Goal: Task Accomplishment & Management: Complete application form

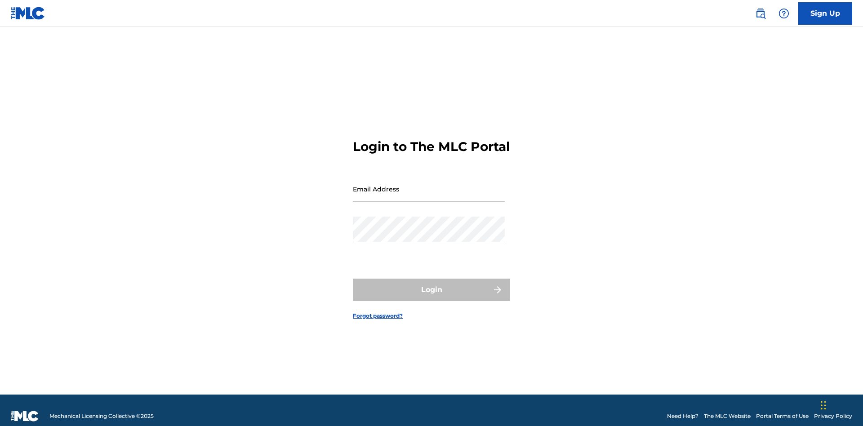
scroll to position [12, 0]
click at [429, 185] on input "Email Address" at bounding box center [429, 189] width 152 height 26
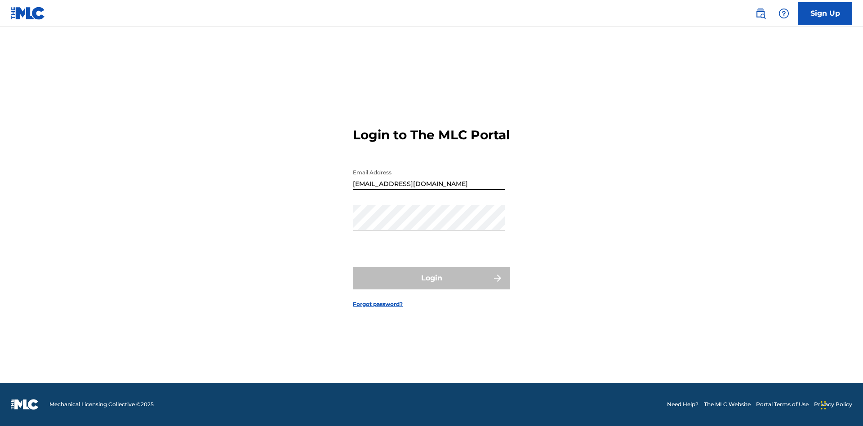
type input "Duke.McTesterson@gmail.com"
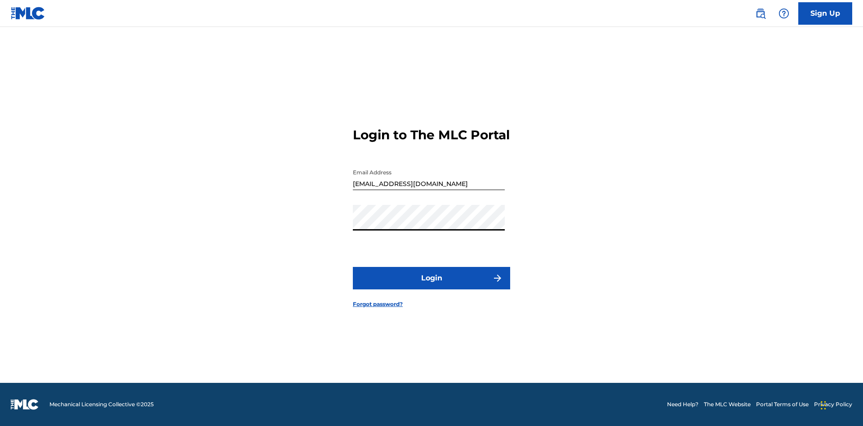
click at [432, 286] on button "Login" at bounding box center [431, 278] width 157 height 22
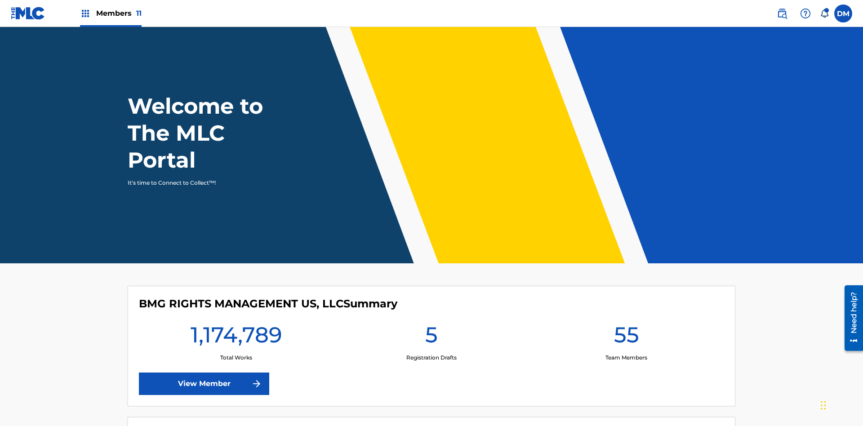
scroll to position [39, 0]
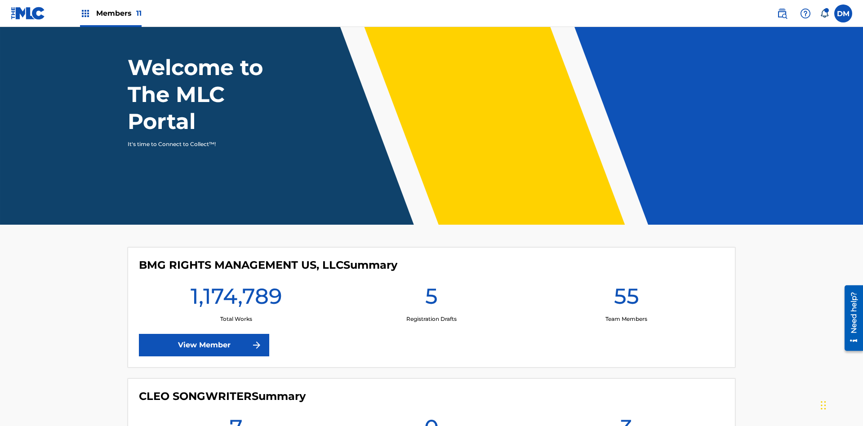
click at [111, 13] on span "Members 11" at bounding box center [118, 13] width 45 height 10
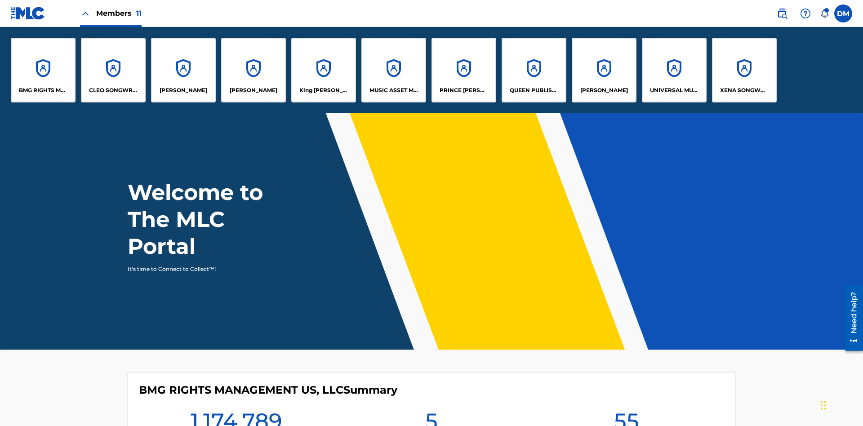
click at [674, 90] on p "UNIVERSAL MUSIC PUB GROUP" at bounding box center [674, 90] width 49 height 8
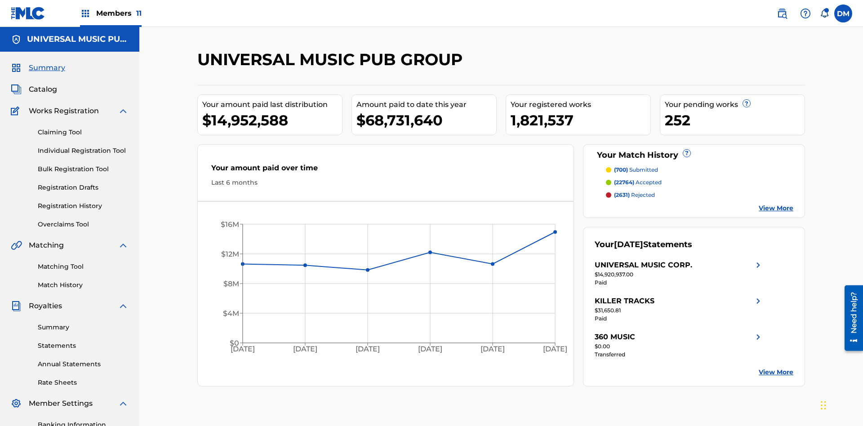
click at [83, 146] on link "Individual Registration Tool" at bounding box center [83, 150] width 91 height 9
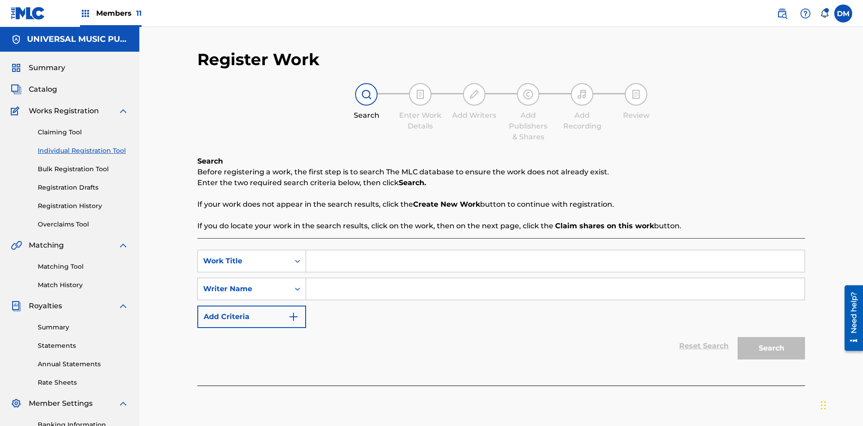
click at [555, 251] on input "Search Form" at bounding box center [555, 262] width 499 height 22
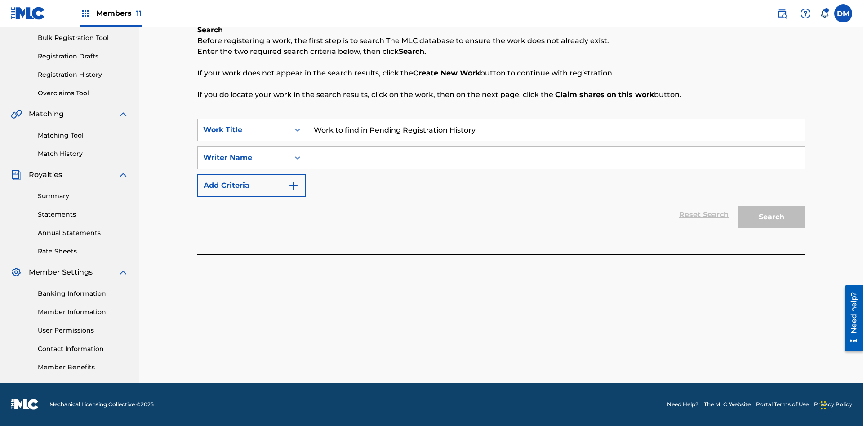
type input "Work to find in Pending Registration History"
click at [555, 158] on input "Search Form" at bounding box center [555, 158] width 499 height 22
type input "Test Name"
click at [772, 217] on button "Search" at bounding box center [771, 217] width 67 height 22
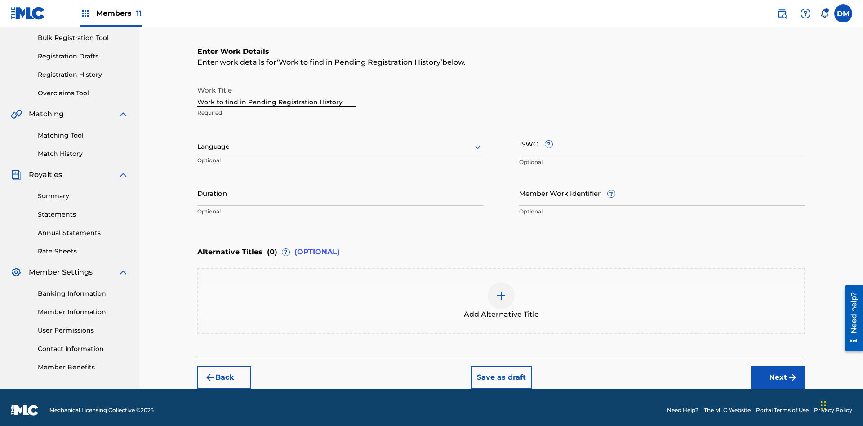
click at [340, 187] on input "Duration" at bounding box center [340, 193] width 286 height 26
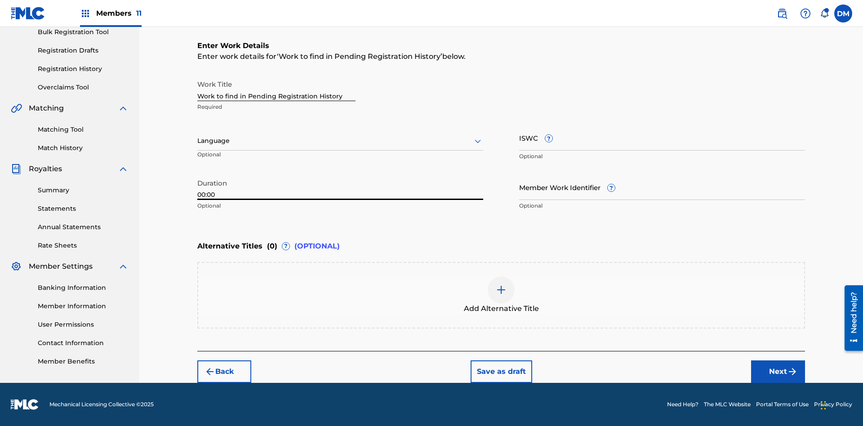
type input "00:00"
click at [478, 141] on icon at bounding box center [478, 141] width 11 height 11
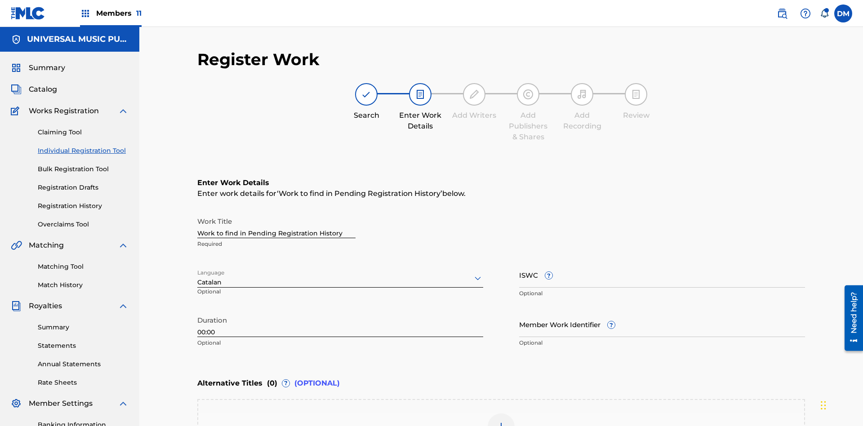
click at [662, 312] on input "Member Work Identifier ?" at bounding box center [662, 325] width 286 height 26
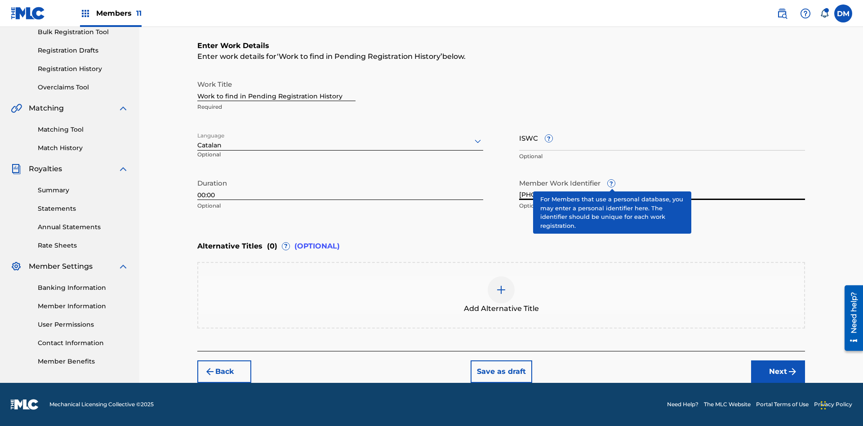
type input "2025.08.19.05"
click at [662, 138] on input "ISWC ?" at bounding box center [662, 138] width 286 height 26
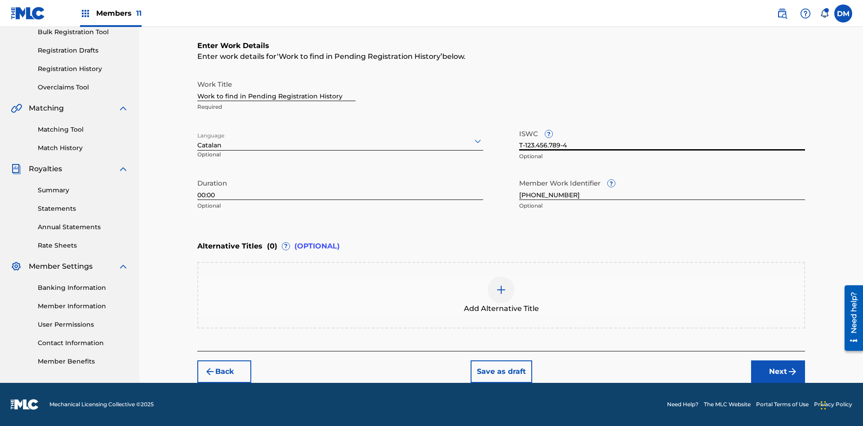
type input "T-123.456.789-4"
click at [501, 295] on img at bounding box center [501, 290] width 11 height 11
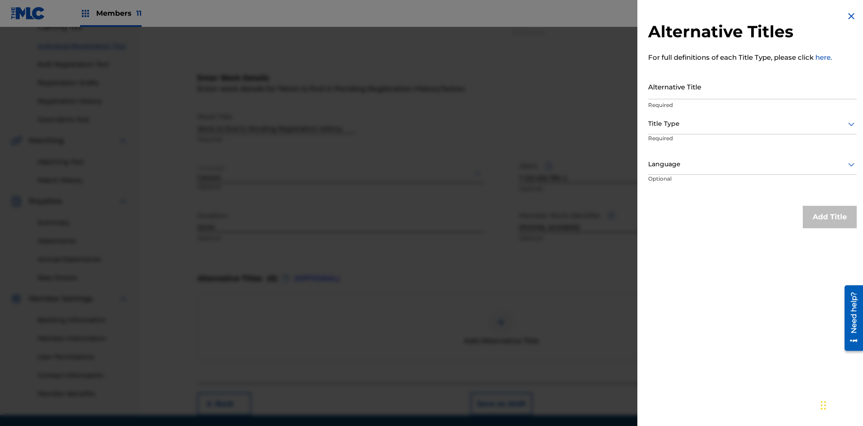
click at [753, 86] on input "Alternative Title" at bounding box center [753, 87] width 209 height 26
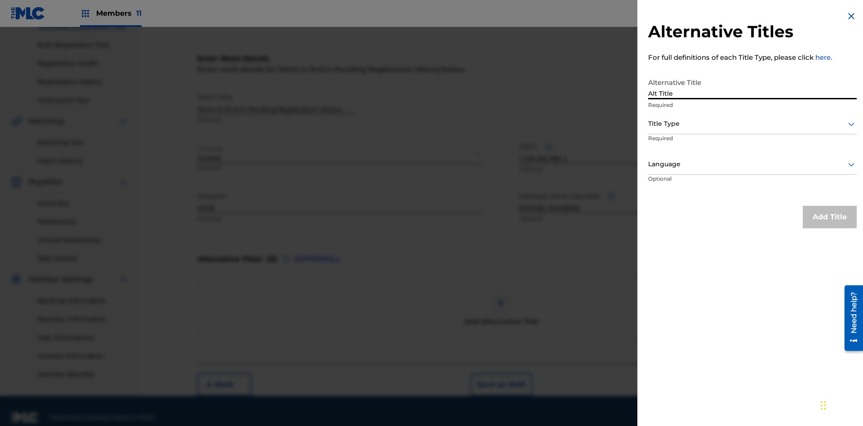
type input "Alt Title"
click at [753, 124] on div at bounding box center [753, 123] width 209 height 11
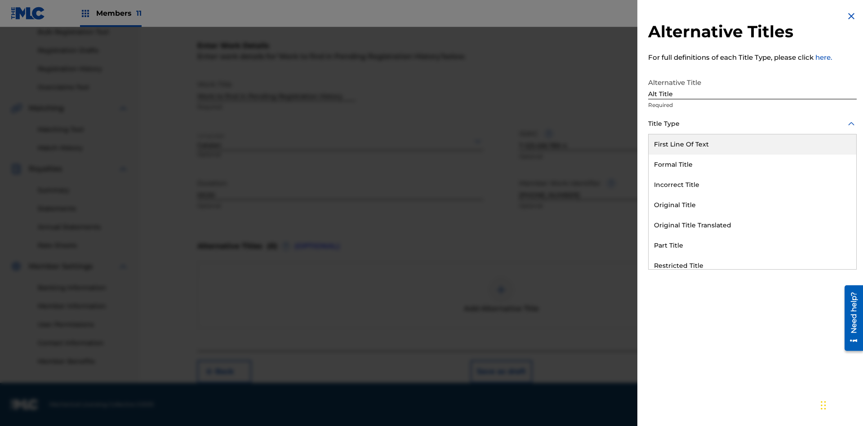
click at [753, 205] on div "Original Title" at bounding box center [753, 205] width 208 height 20
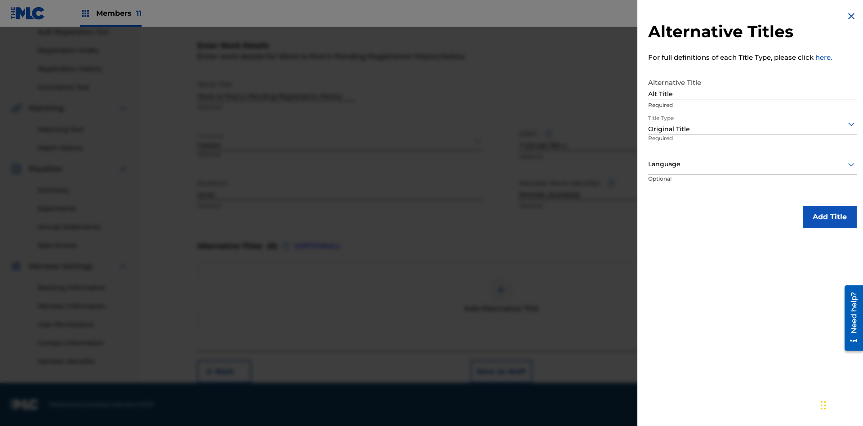
click at [753, 164] on div at bounding box center [753, 164] width 209 height 11
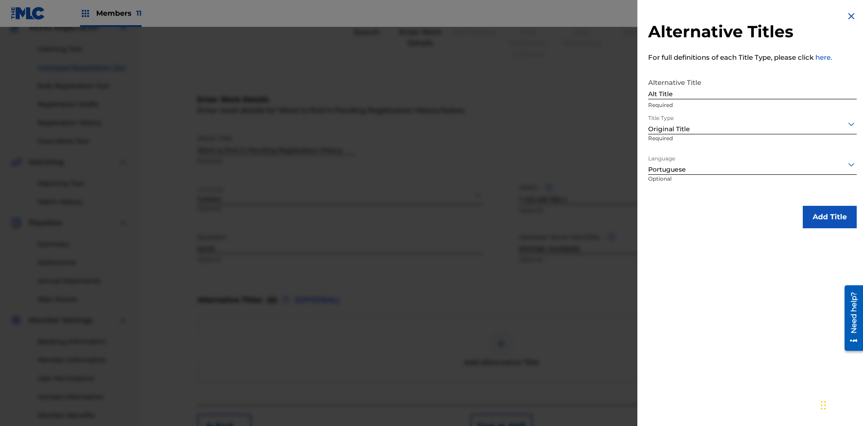
click at [830, 217] on button "Add Title" at bounding box center [830, 217] width 54 height 22
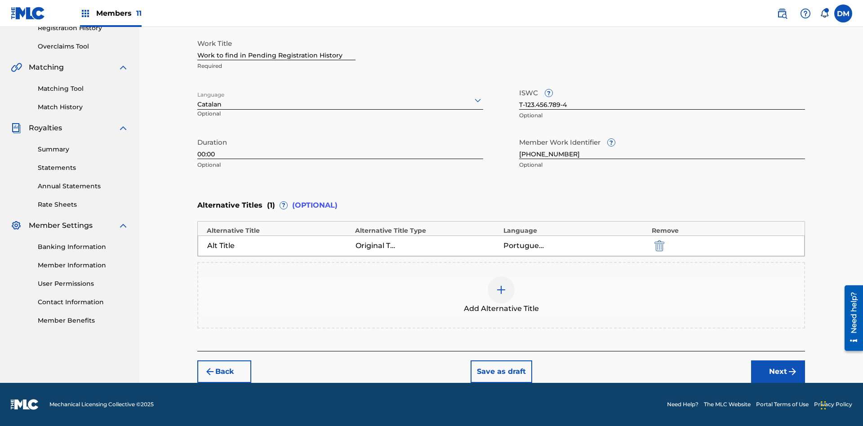
click at [778, 372] on button "Next" at bounding box center [779, 372] width 54 height 22
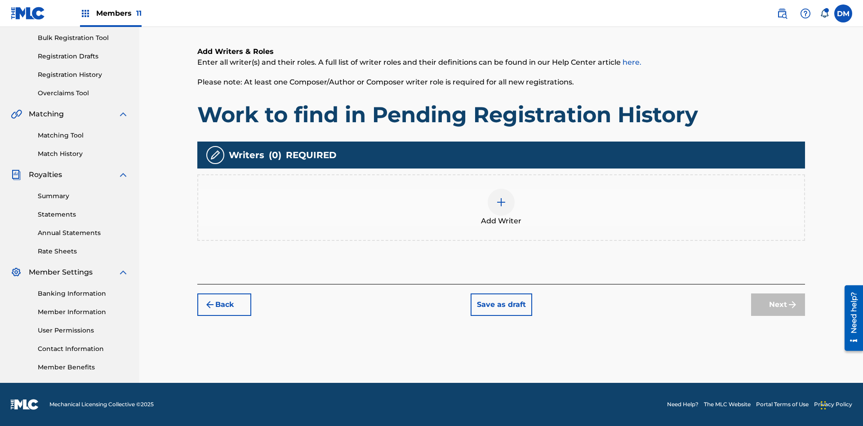
scroll to position [131, 0]
click at [501, 207] on img at bounding box center [501, 202] width 11 height 11
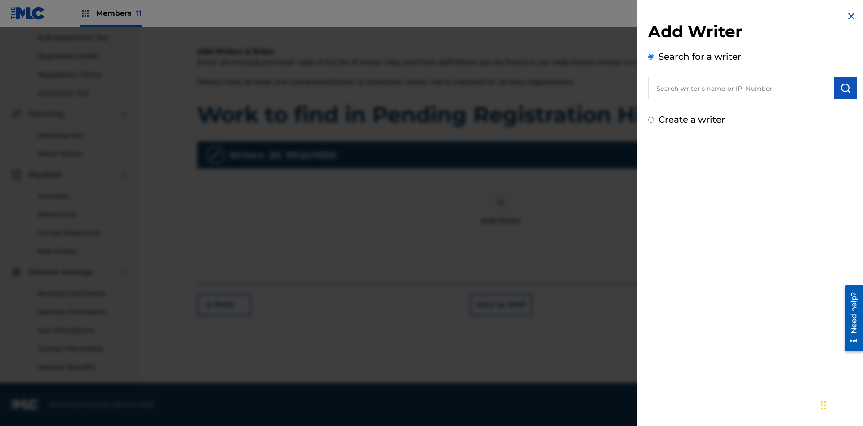
click at [742, 88] on input "text" at bounding box center [742, 88] width 186 height 22
type input "Test2025.08.19.05.03.39"
click at [846, 88] on img "submit" at bounding box center [846, 88] width 11 height 11
click at [652, 158] on input "Create a writer" at bounding box center [652, 158] width 6 height 6
radio input "false"
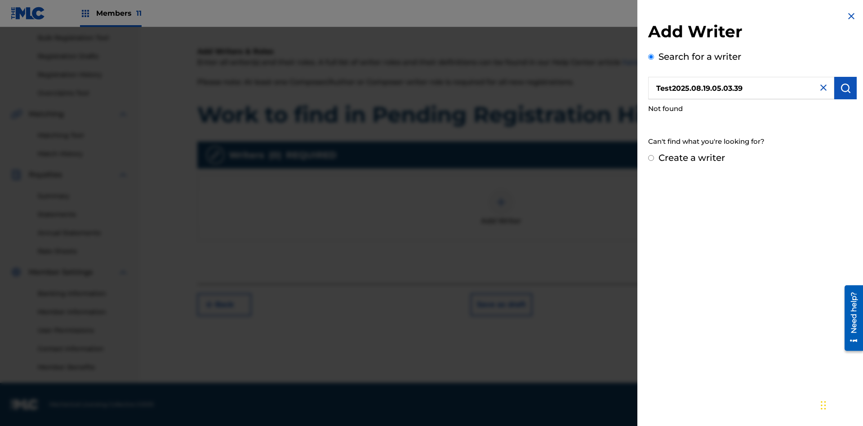
radio input "false"
radio input "true"
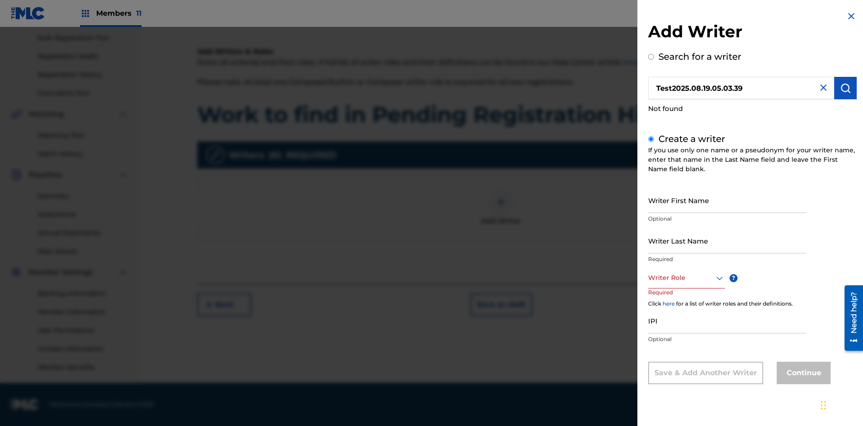
click at [728, 200] on input "Writer First Name" at bounding box center [728, 201] width 158 height 26
type input "Test2025.08.19.05.03.40"
click at [728, 241] on input "Writer Last Name" at bounding box center [728, 241] width 158 height 26
type input "Test2025.08.19.05.03.41"
click at [686, 278] on div at bounding box center [687, 278] width 77 height 11
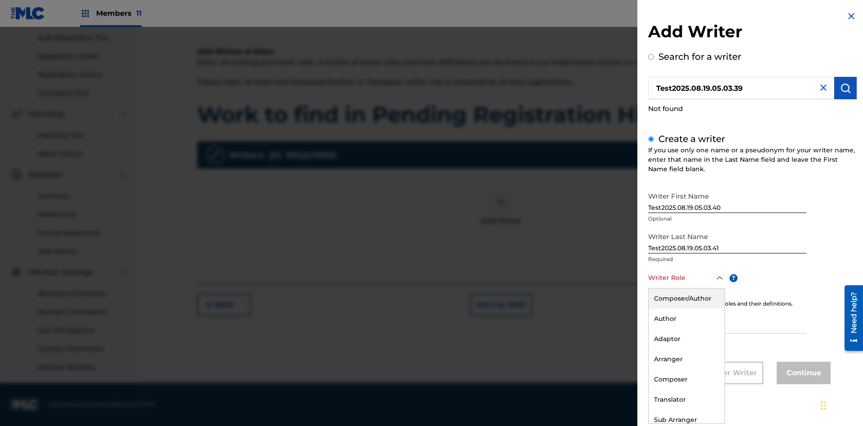
click at [686, 380] on div "Composer" at bounding box center [687, 380] width 76 height 20
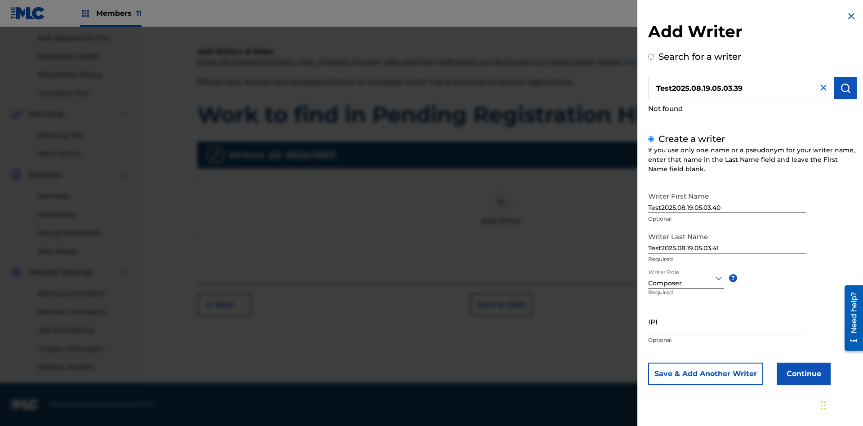
click at [728, 322] on input "IPI" at bounding box center [728, 322] width 158 height 26
type input "00000000000"
click at [803, 374] on button "Continue" at bounding box center [804, 374] width 54 height 22
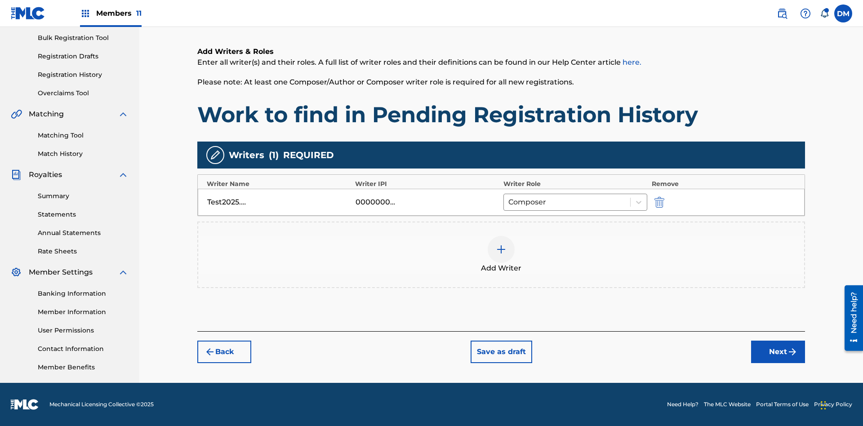
click at [778, 352] on button "Next" at bounding box center [779, 352] width 54 height 22
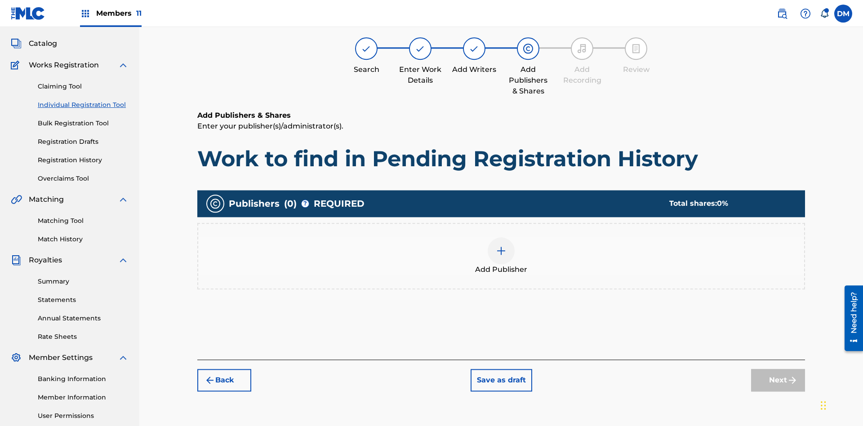
click at [501, 246] on img at bounding box center [501, 251] width 11 height 11
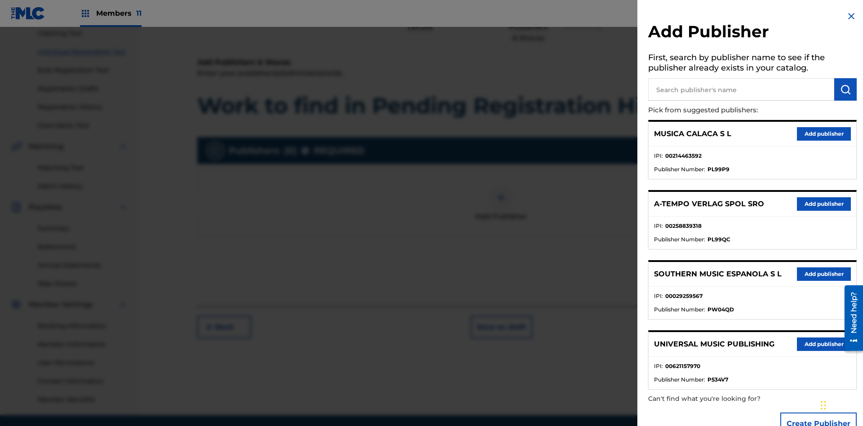
click at [742, 89] on input "text" at bounding box center [742, 89] width 186 height 22
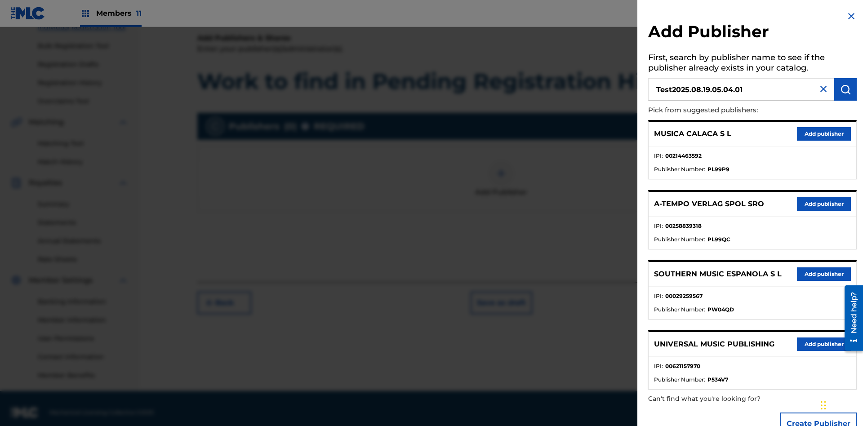
type input "Test2025.08.19.05.04.01"
click at [846, 89] on img "submit" at bounding box center [846, 89] width 11 height 11
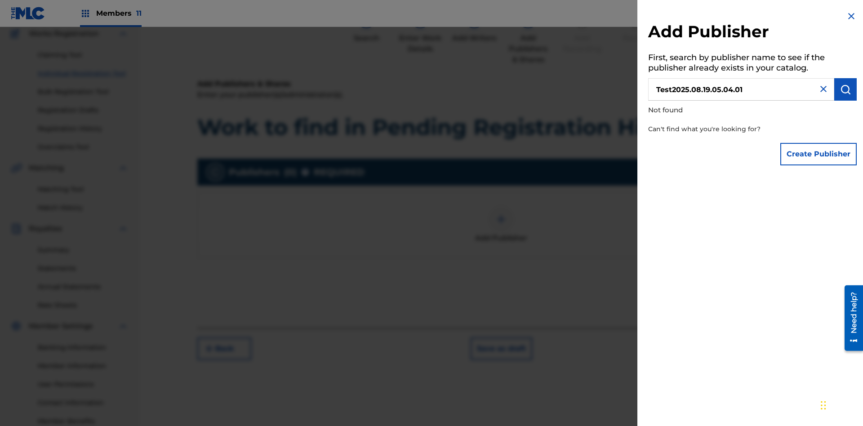
click at [819, 154] on button "Create Publisher" at bounding box center [819, 154] width 76 height 22
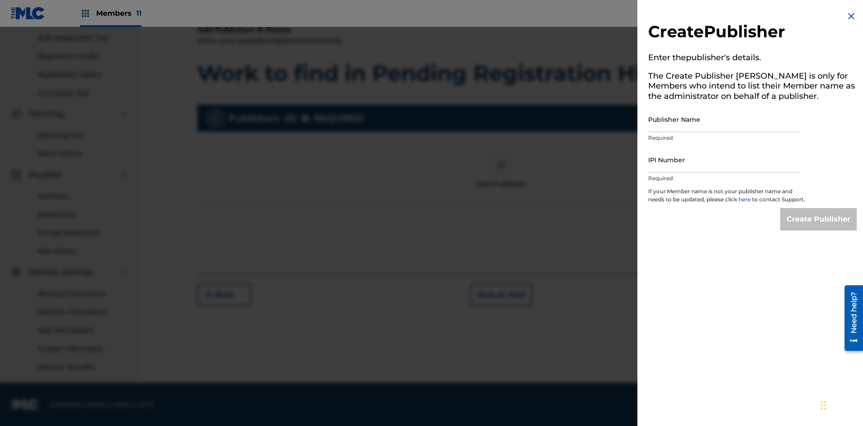
click at [725, 119] on input "Publisher Name" at bounding box center [725, 120] width 152 height 26
type input "Test2025.08.19.05.04.05"
click at [725, 160] on input "IPI Number" at bounding box center [725, 160] width 152 height 26
type input "00000000000"
click at [819, 228] on input "Create Publisher" at bounding box center [819, 219] width 76 height 22
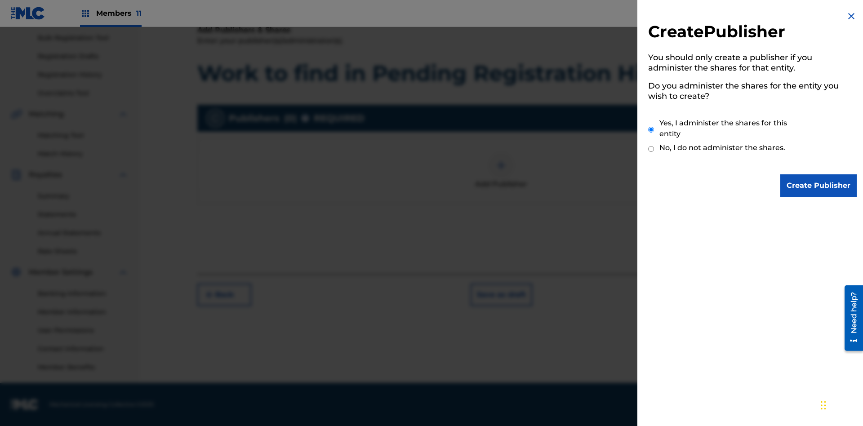
click at [652, 130] on input "Yes, I administer the shares for this entity" at bounding box center [652, 129] width 6 height 19
click at [819, 186] on input "Create Publisher" at bounding box center [819, 185] width 76 height 22
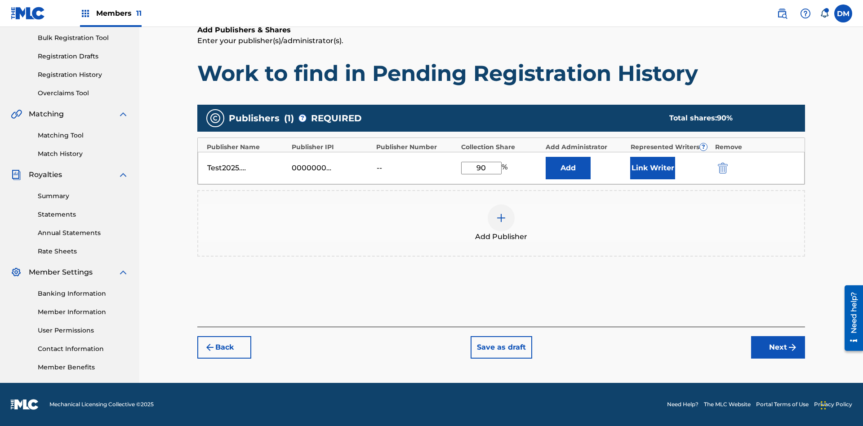
type input "90"
click at [653, 168] on button "Link Writer" at bounding box center [653, 168] width 45 height 22
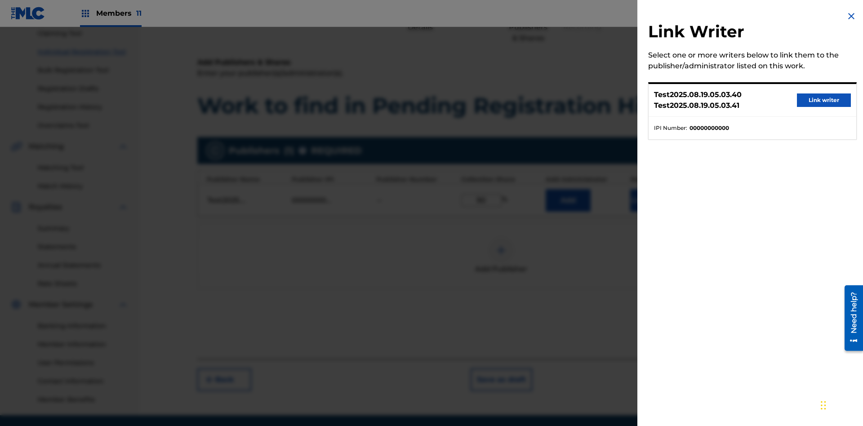
click at [824, 100] on button "Link writer" at bounding box center [824, 100] width 54 height 13
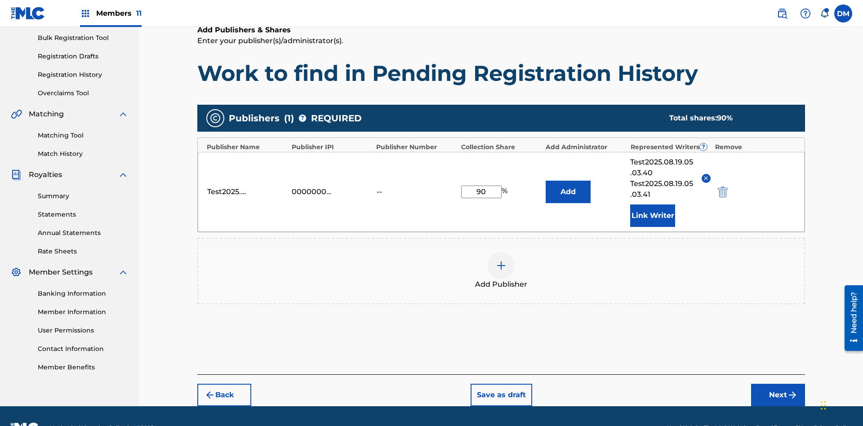
click at [653, 205] on button "Link Writer" at bounding box center [653, 216] width 45 height 22
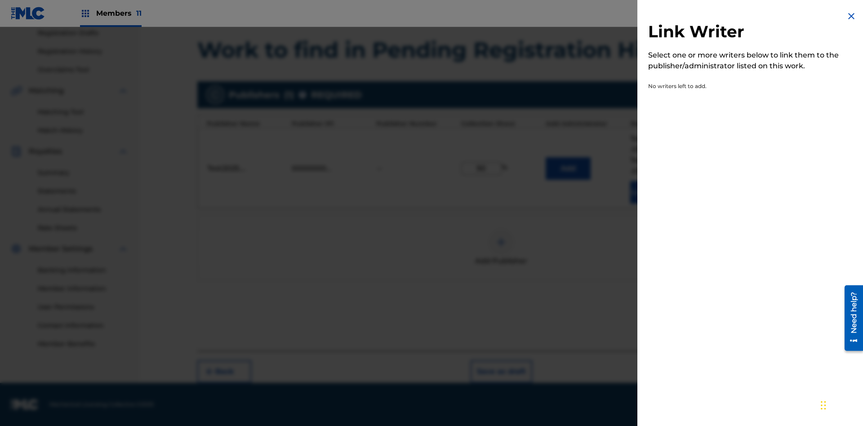
click at [852, 16] on img at bounding box center [851, 16] width 11 height 11
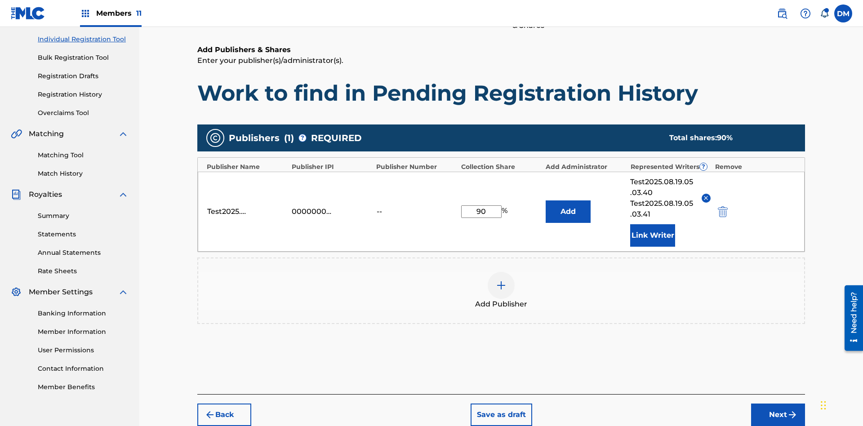
scroll to position [155, 0]
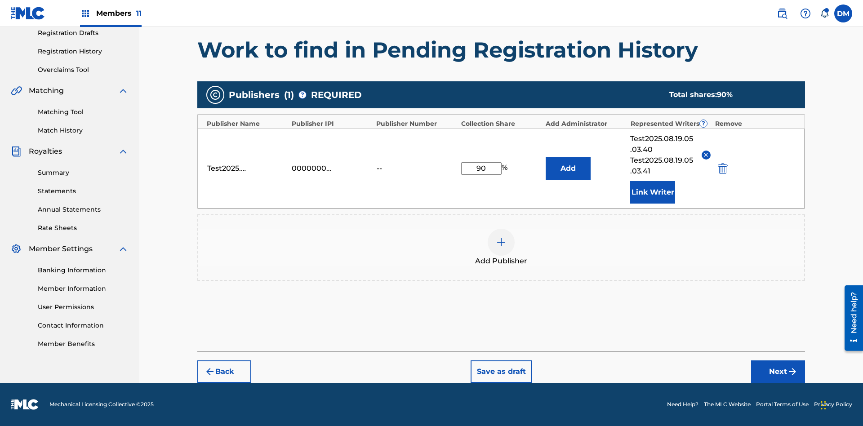
click at [568, 168] on button "Add" at bounding box center [568, 168] width 45 height 22
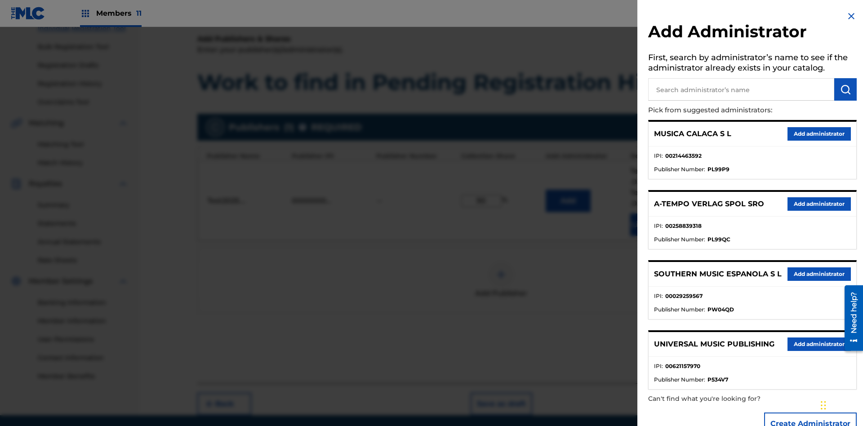
click at [742, 89] on input "text" at bounding box center [742, 89] width 186 height 22
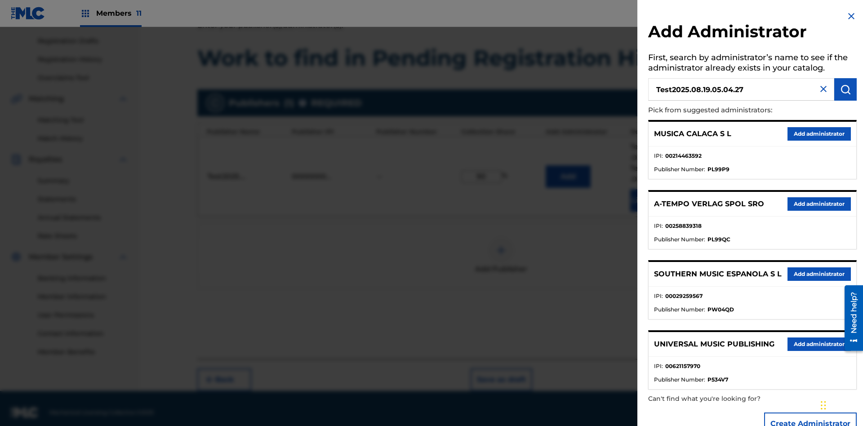
type input "Test2025.08.19.05.04.27"
click at [846, 89] on img "submit" at bounding box center [846, 89] width 11 height 11
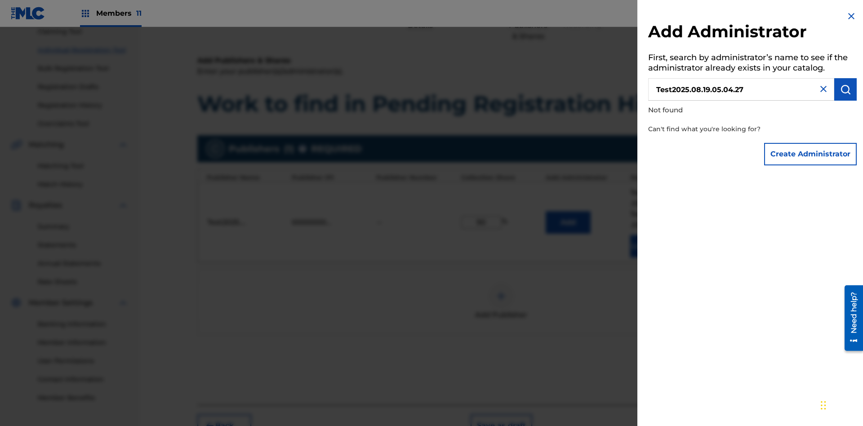
click at [811, 154] on button "Create Administrator" at bounding box center [811, 154] width 93 height 22
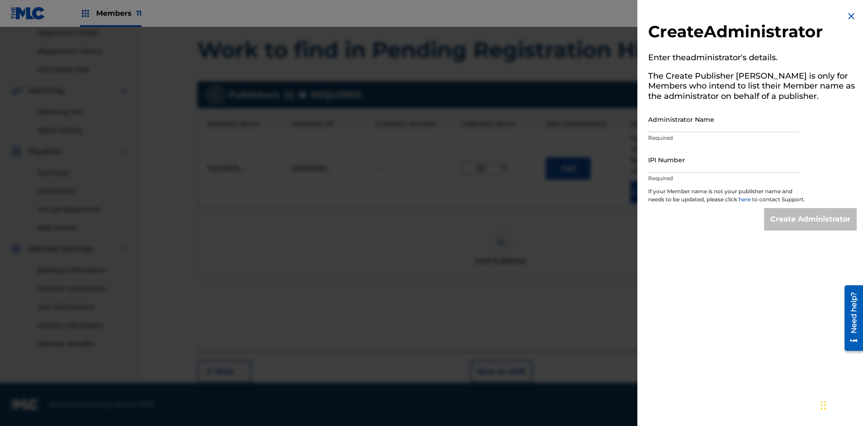
click at [725, 119] on input "Administrator Name" at bounding box center [725, 120] width 152 height 26
type input "Test2025.08.19.05.04.32"
click at [725, 160] on input "IPI Number" at bounding box center [725, 160] width 152 height 26
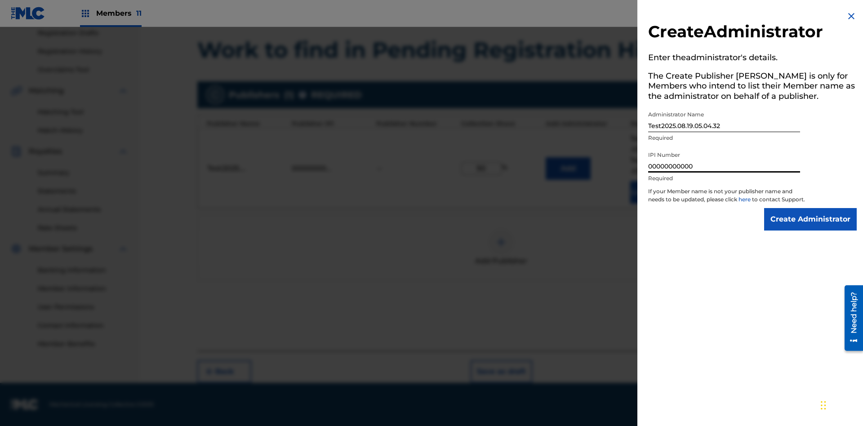
type input "00000000000"
click at [811, 228] on input "Create Administrator" at bounding box center [811, 219] width 93 height 22
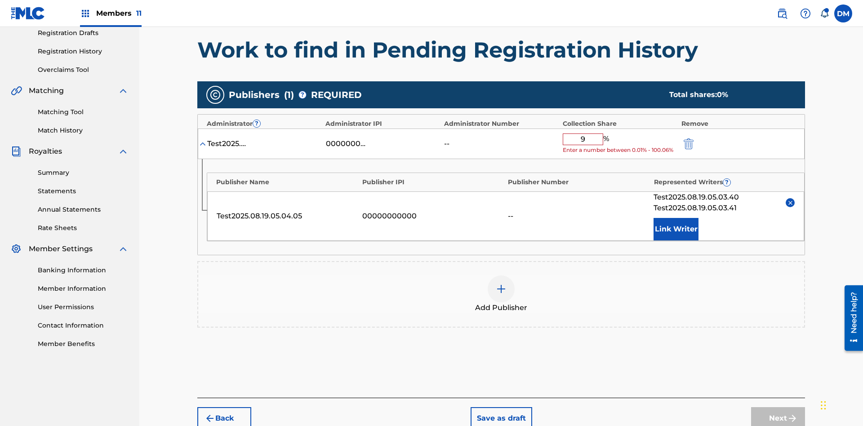
type input "90"
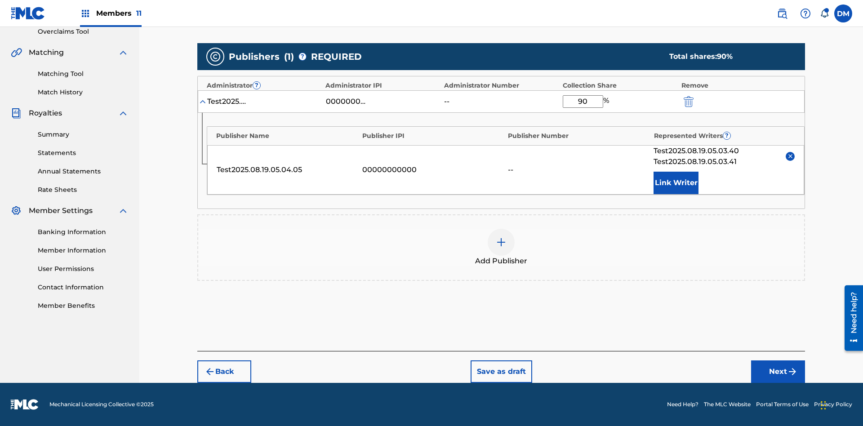
click at [778, 372] on button "Next" at bounding box center [779, 372] width 54 height 22
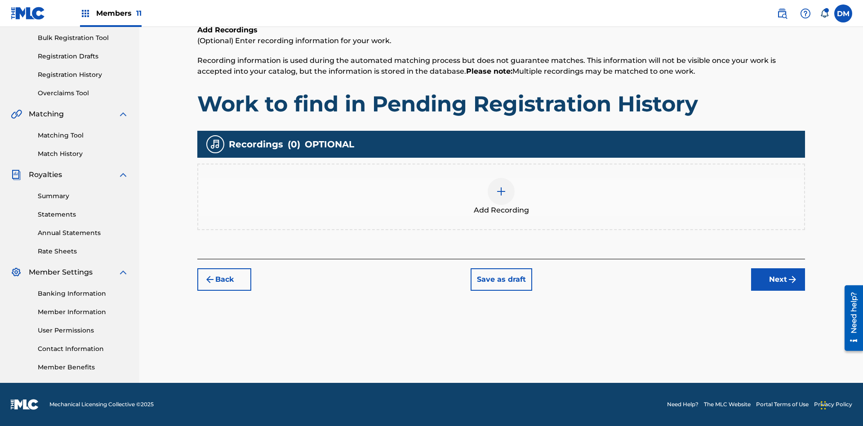
click at [501, 197] on img at bounding box center [501, 191] width 11 height 11
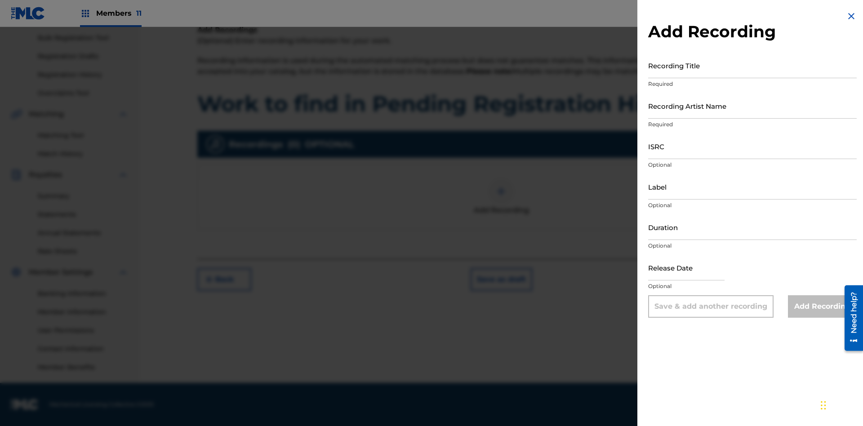
click at [753, 65] on input "Recording Title" at bounding box center [753, 66] width 209 height 26
type input "Best Song Ever"
click at [753, 106] on input "Recording Artist Name" at bounding box center [753, 106] width 209 height 26
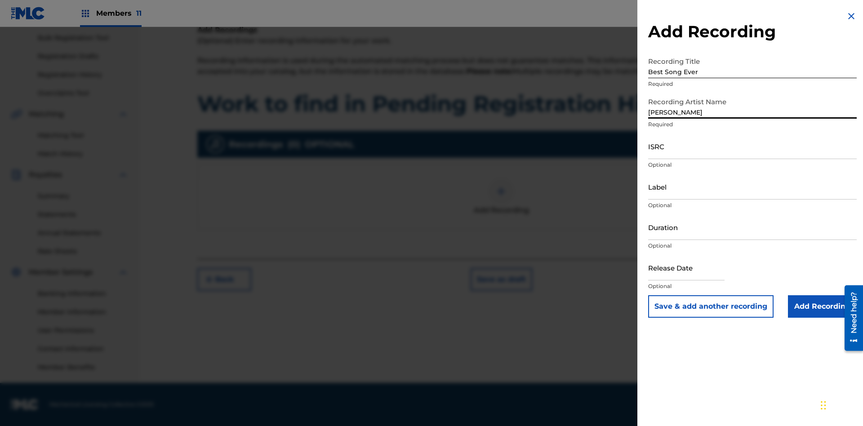
type input "Joe Lewis"
click at [753, 146] on input "ISRC" at bounding box center [753, 147] width 209 height 26
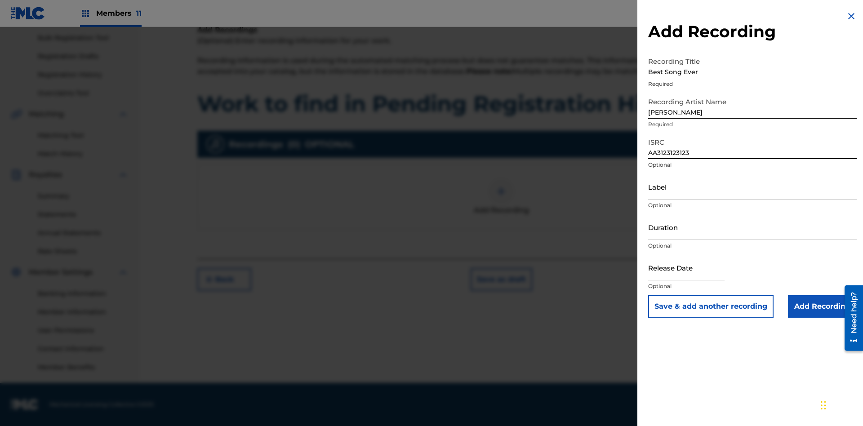
type input "AA3123123123"
click at [753, 187] on input "Label" at bounding box center [753, 187] width 209 height 26
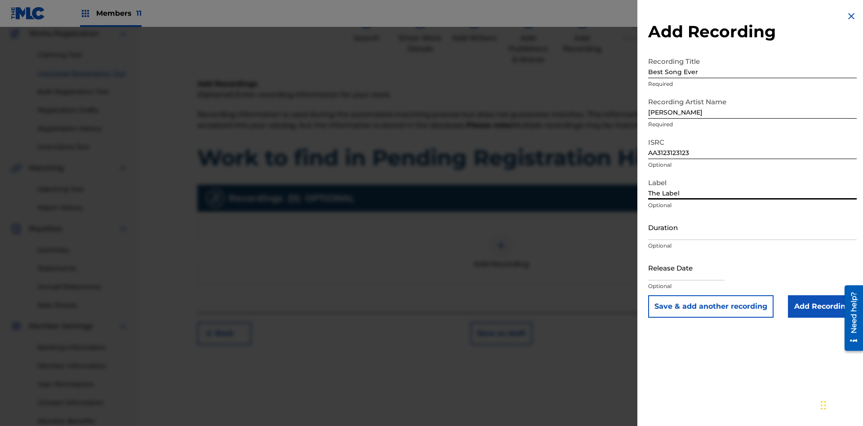
type input "The Label"
click at [753, 227] on input "Duration" at bounding box center [753, 228] width 209 height 26
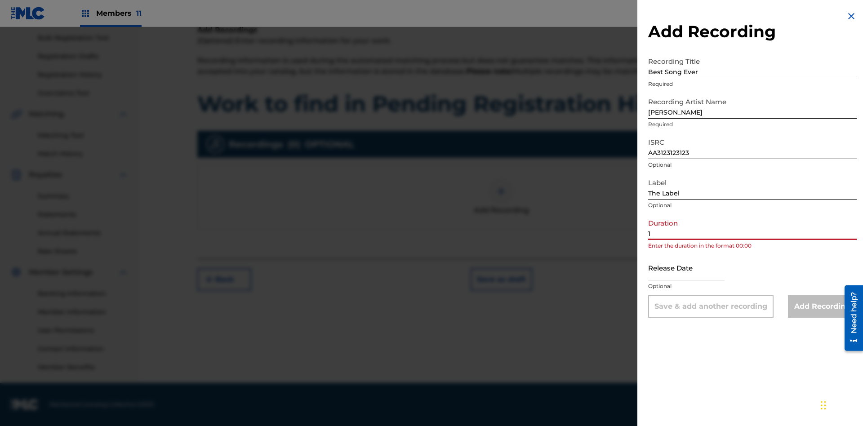
click at [753, 227] on input "1" at bounding box center [753, 228] width 209 height 26
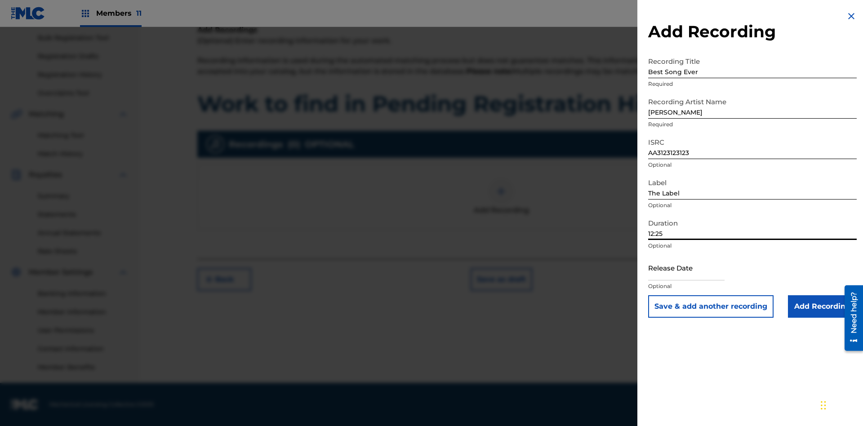
type input "12:25"
click at [694, 268] on input "text" at bounding box center [687, 268] width 76 height 26
select select "7"
select select "2025"
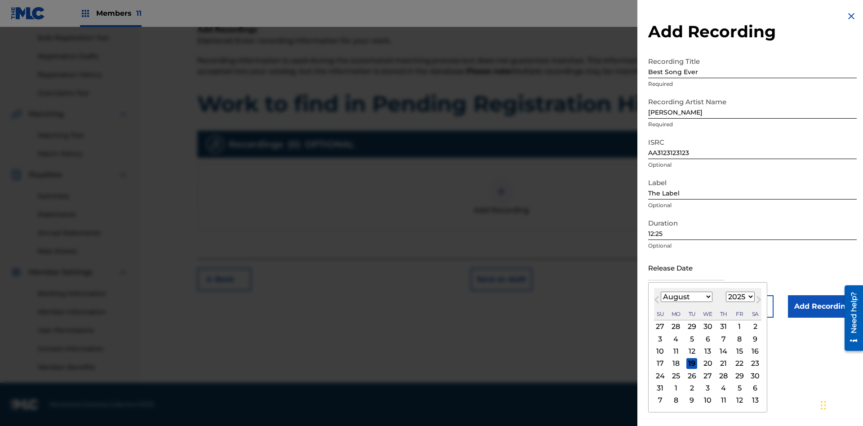
click at [686, 297] on select "January February March April May June July August September October November De…" at bounding box center [687, 297] width 52 height 10
select select "3"
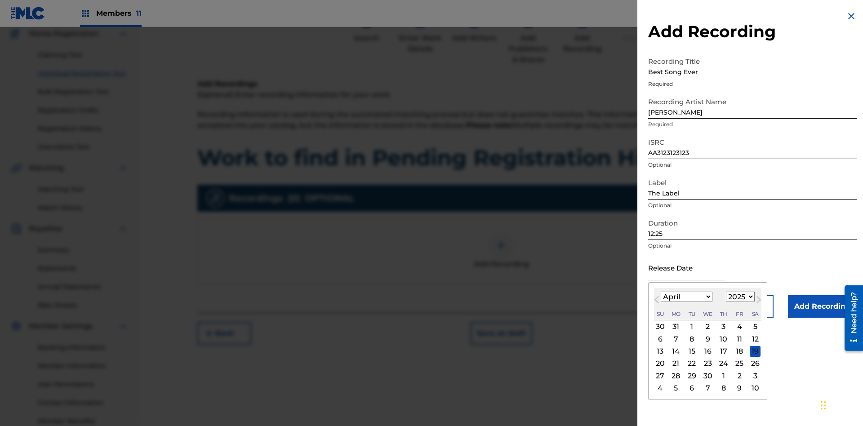
click at [739, 297] on select "1900 1901 1902 1903 1904 1905 1906 1907 1908 1909 1910 1911 1912 1913 1914 1915…" at bounding box center [740, 297] width 29 height 10
select select "2021"
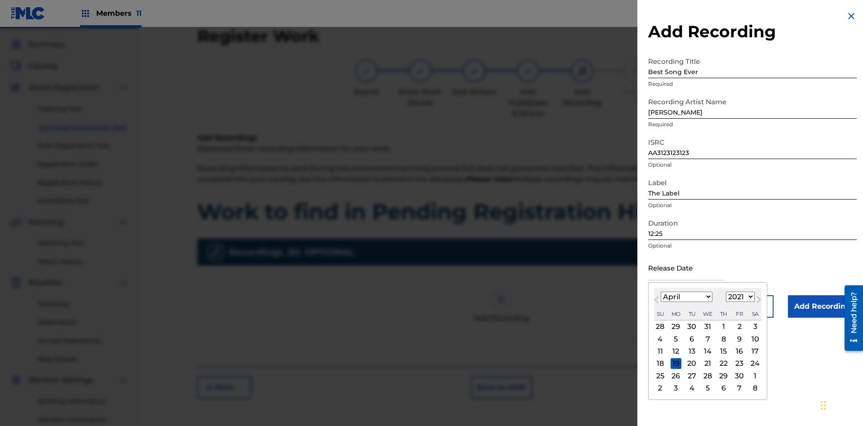
click at [739, 297] on select "1900 1901 1902 1903 1904 1905 1906 1907 1908 1909 1910 1911 1912 1913 1914 1915…" at bounding box center [740, 297] width 29 height 10
click at [723, 327] on div "1" at bounding box center [724, 327] width 11 height 11
type input "April 1 2021"
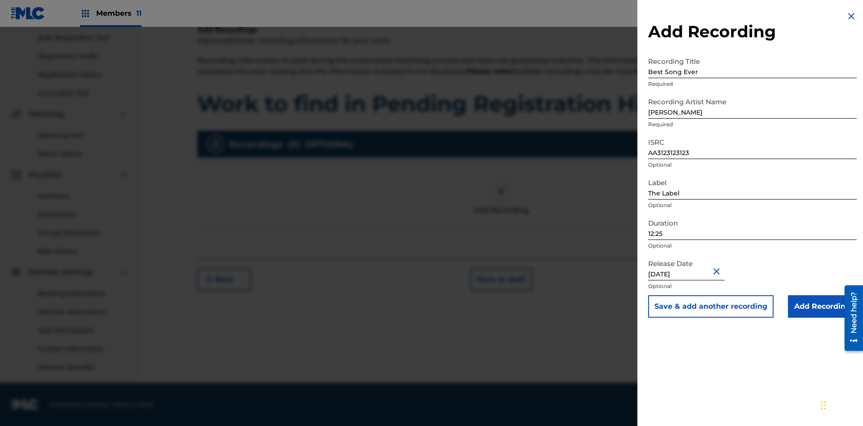
click at [823, 307] on input "Add Recording" at bounding box center [822, 306] width 69 height 22
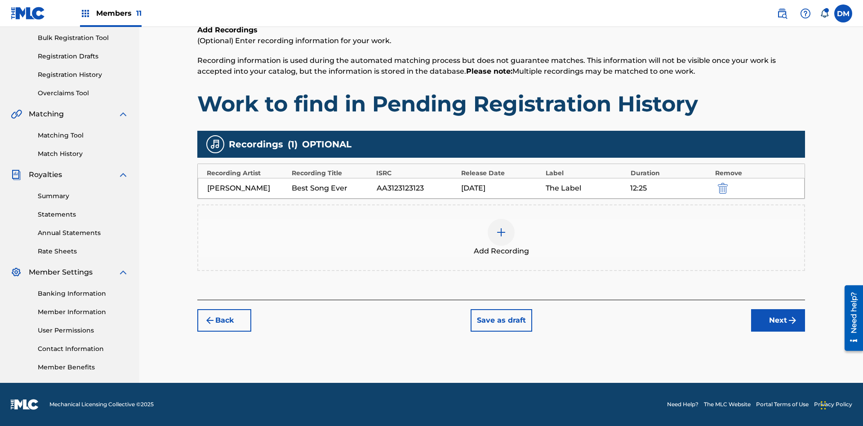
click at [778, 321] on button "Next" at bounding box center [779, 320] width 54 height 22
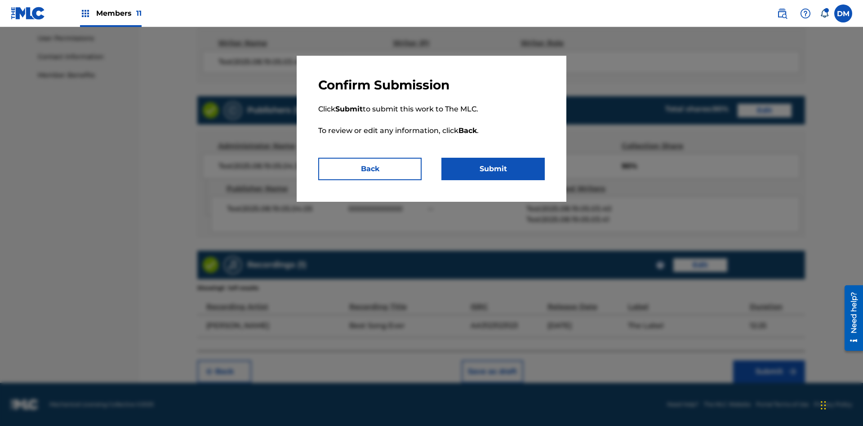
click at [493, 169] on button "Submit" at bounding box center [493, 169] width 103 height 22
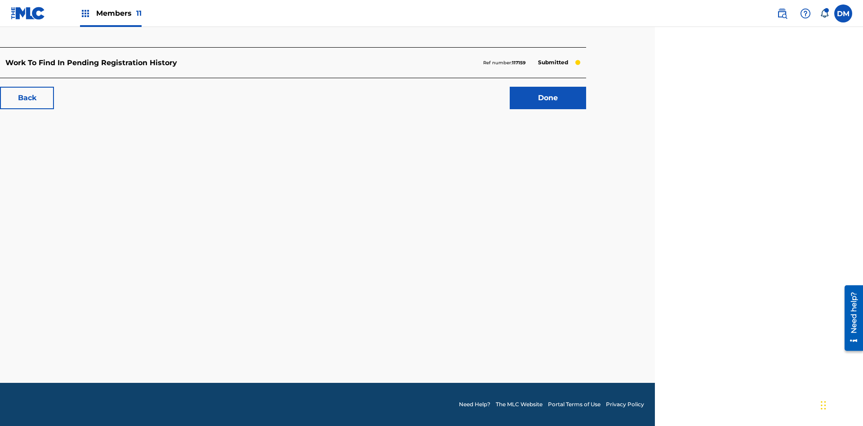
click at [548, 98] on link "Done" at bounding box center [548, 98] width 76 height 22
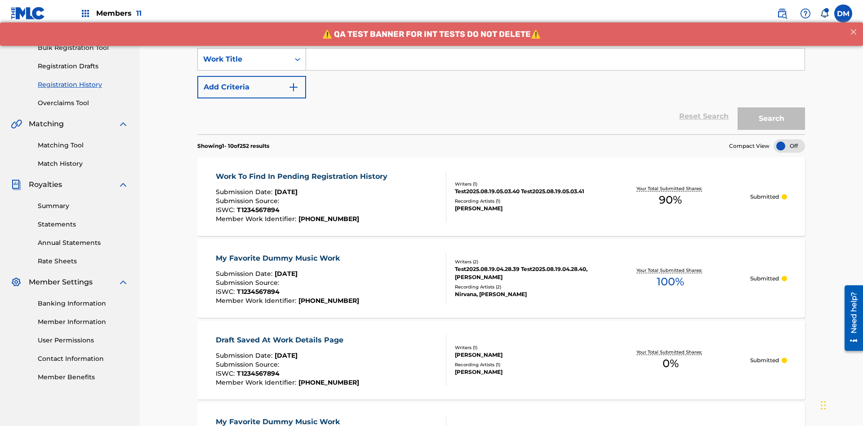
click at [244, 59] on div "Work Title" at bounding box center [243, 59] width 81 height 11
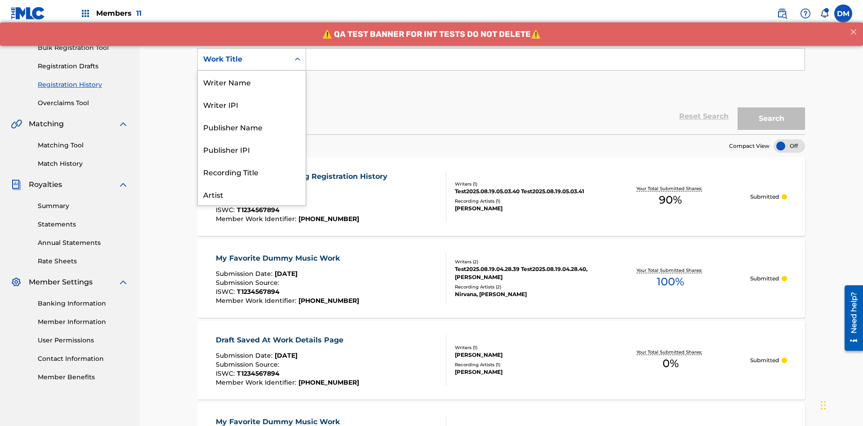
scroll to position [45, 0]
click at [252, 194] on div "Work Title" at bounding box center [252, 194] width 108 height 22
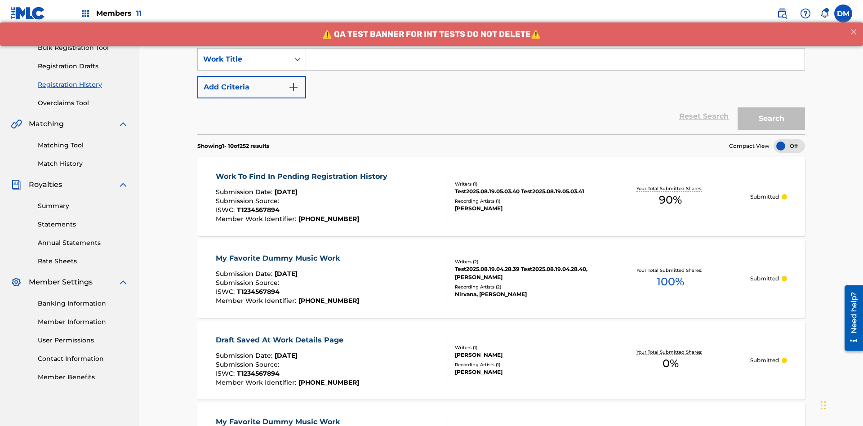
click at [252, 76] on button "Add Criteria" at bounding box center [251, 87] width 109 height 22
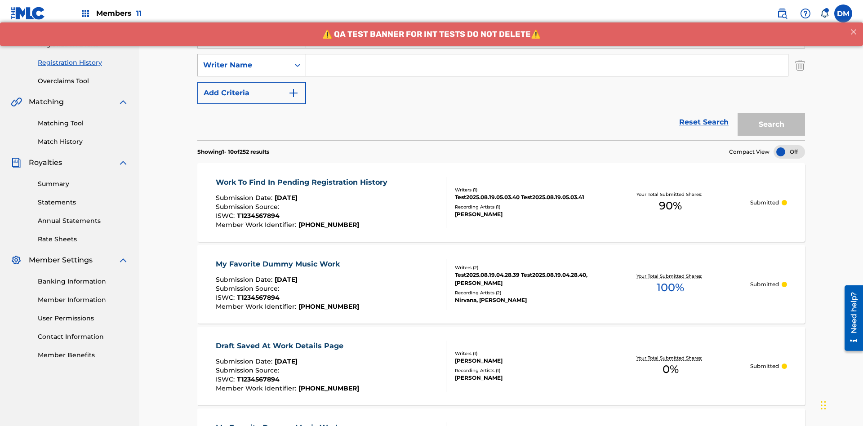
scroll to position [149, 0]
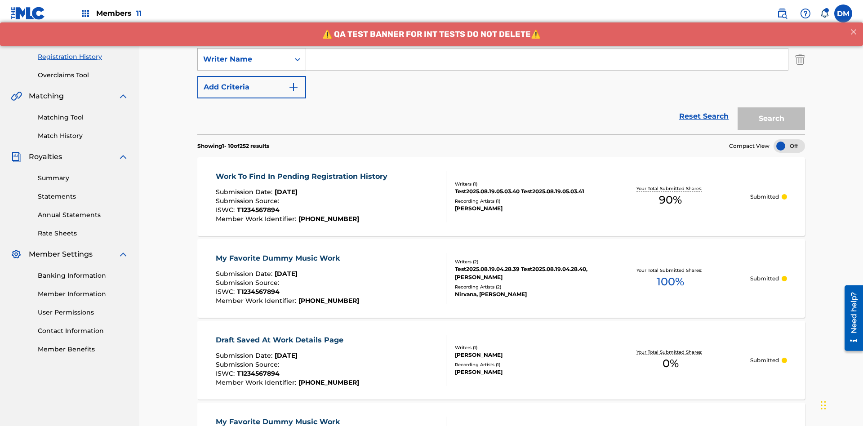
click at [244, 59] on div "Writer Name" at bounding box center [243, 59] width 81 height 11
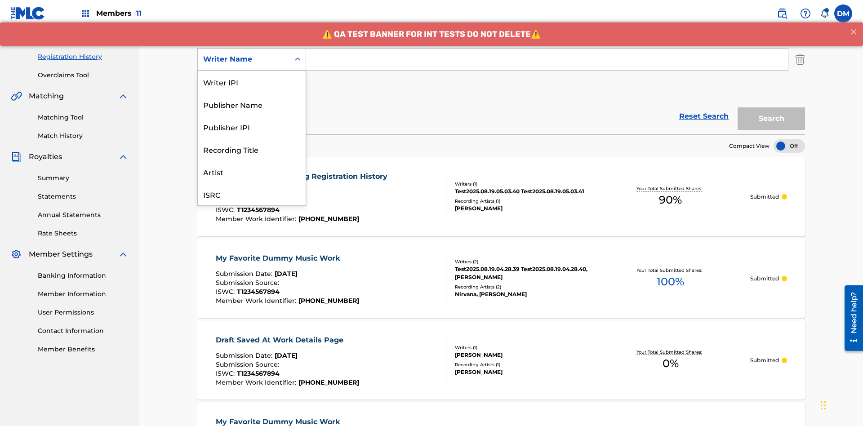
scroll to position [22, 0]
click at [252, 127] on div "Recording Title" at bounding box center [252, 127] width 108 height 22
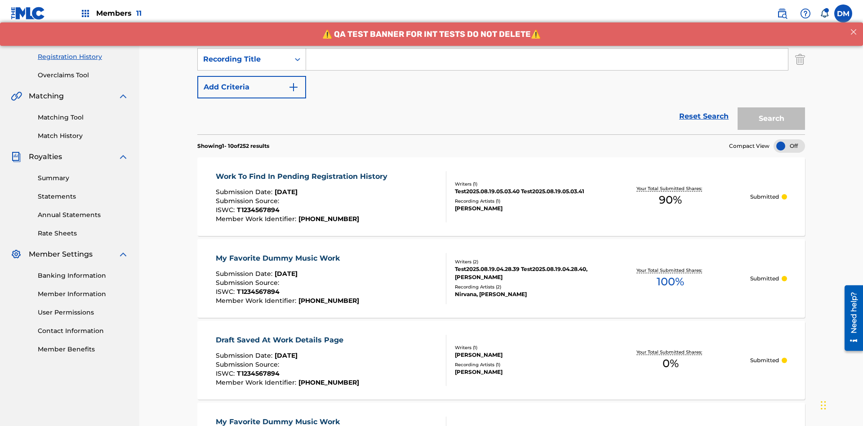
click at [252, 76] on button "Add Criteria" at bounding box center [251, 87] width 109 height 22
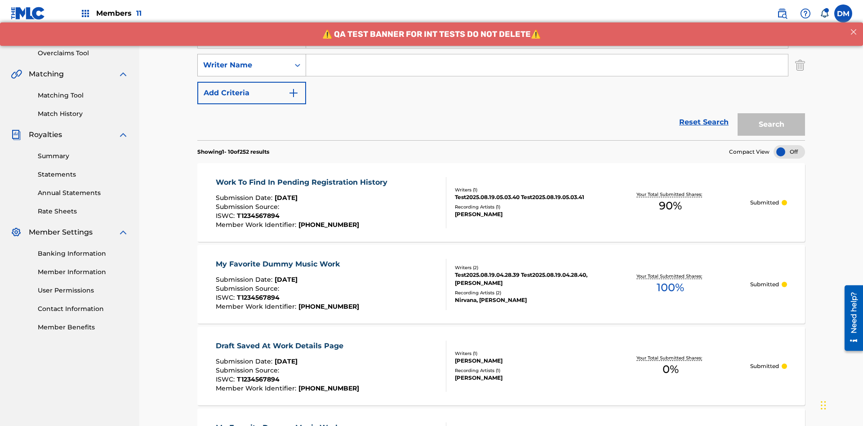
click at [244, 60] on div "Writer Name" at bounding box center [243, 65] width 81 height 11
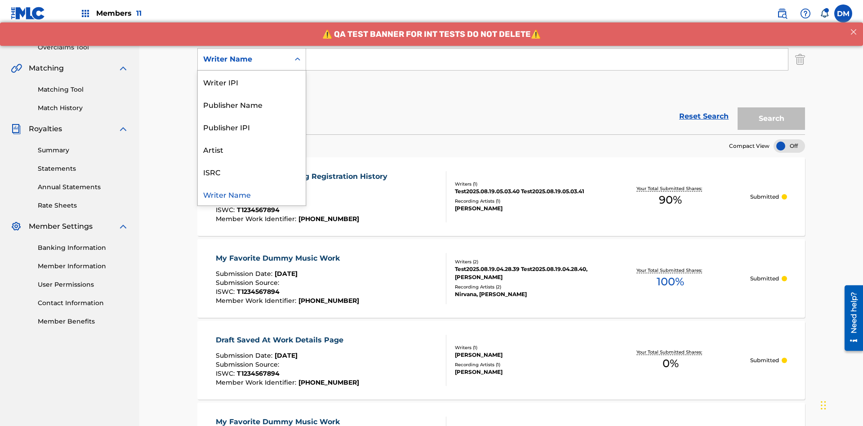
click at [252, 172] on div "ISRC" at bounding box center [252, 172] width 108 height 22
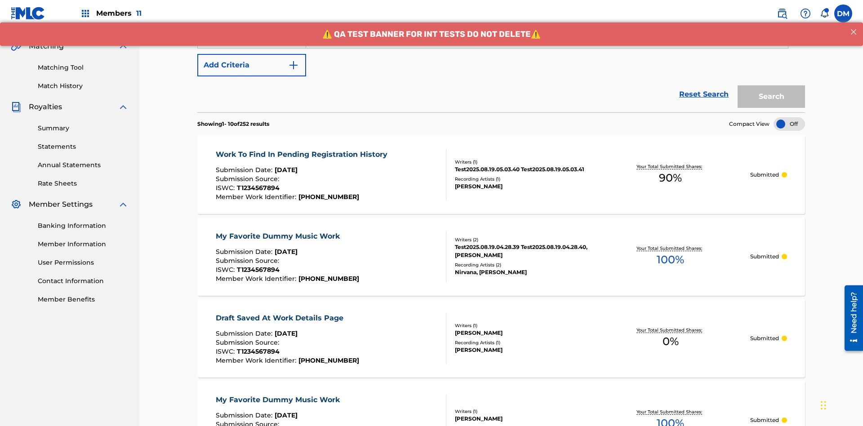
click at [252, 65] on button "Add Criteria" at bounding box center [251, 65] width 109 height 22
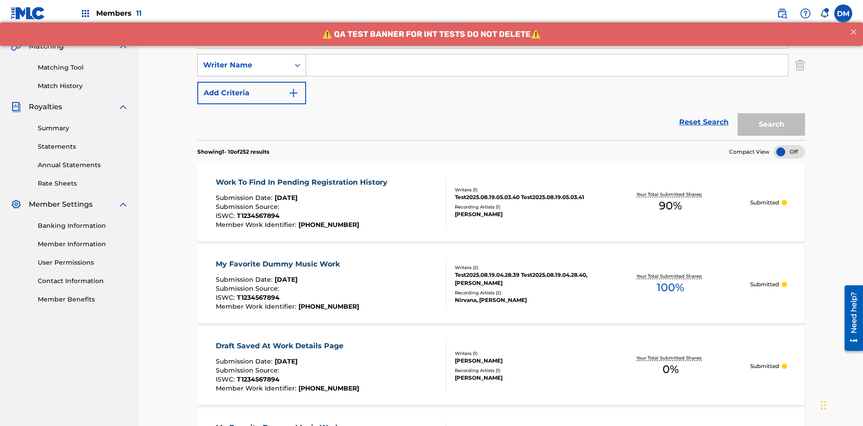
click at [244, 60] on div "Writer Name" at bounding box center [243, 65] width 81 height 11
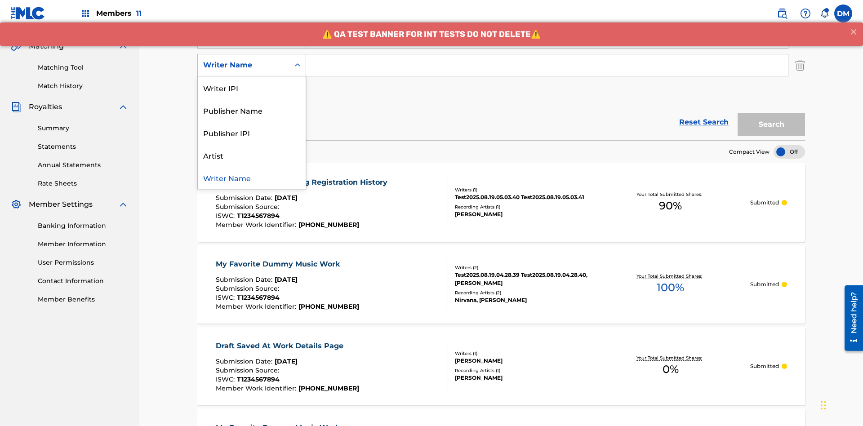
scroll to position [205, 0]
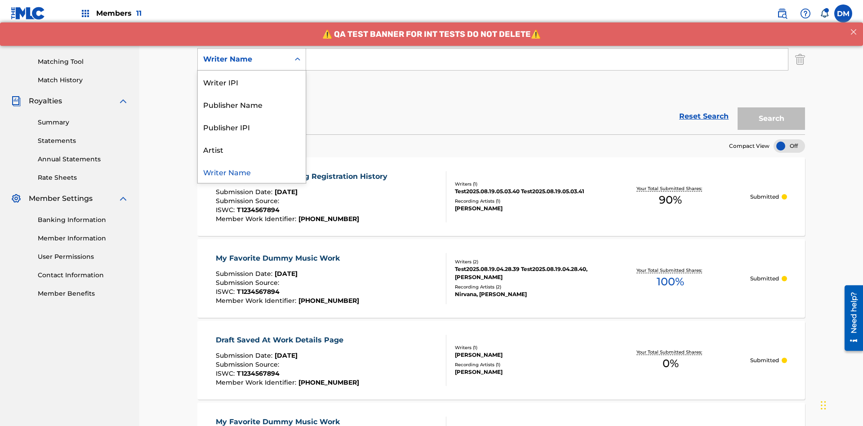
click at [252, 127] on div "Publisher IPI" at bounding box center [252, 127] width 108 height 22
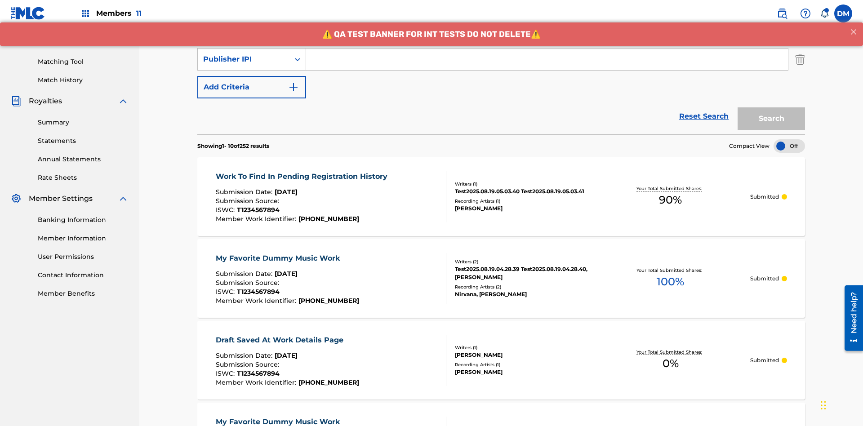
click at [252, 76] on button "Add Criteria" at bounding box center [251, 87] width 109 height 22
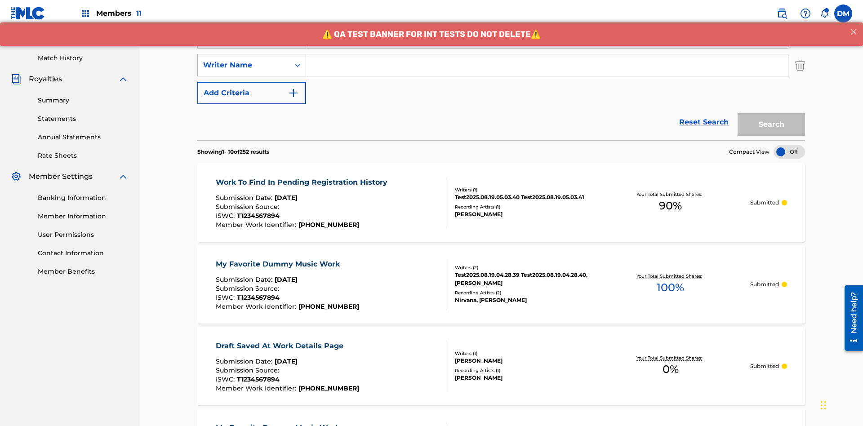
click at [244, 60] on div "Writer Name" at bounding box center [243, 65] width 81 height 11
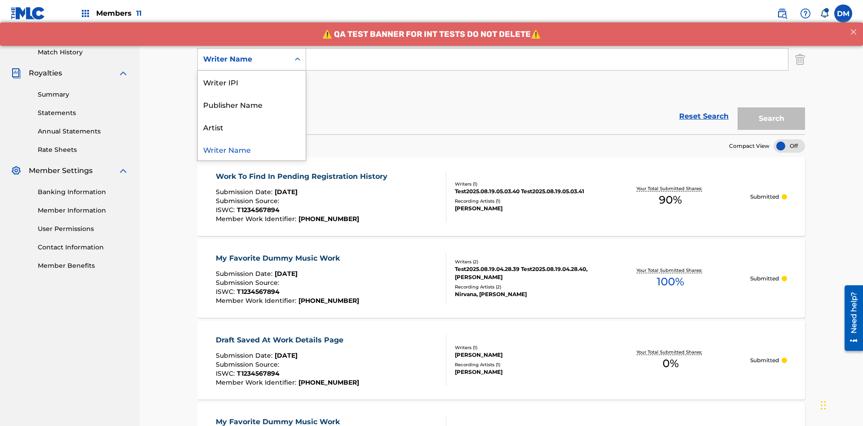
click at [252, 127] on div "Artist" at bounding box center [252, 127] width 108 height 22
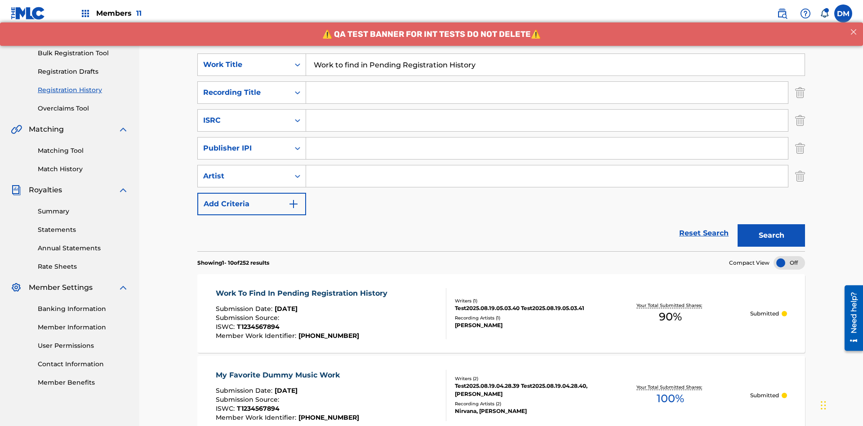
type input "Work to find in Pending Registration History"
click at [547, 82] on input "Search Form" at bounding box center [547, 93] width 482 height 22
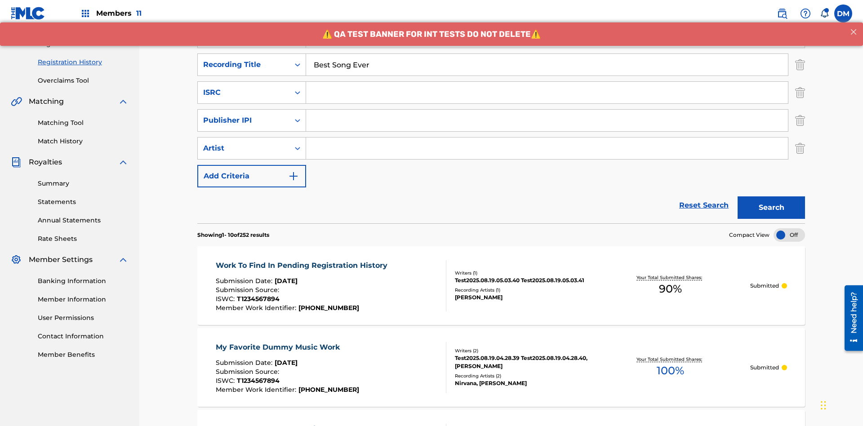
type input "Best Song Ever"
click at [547, 82] on input "Search Form" at bounding box center [547, 93] width 482 height 22
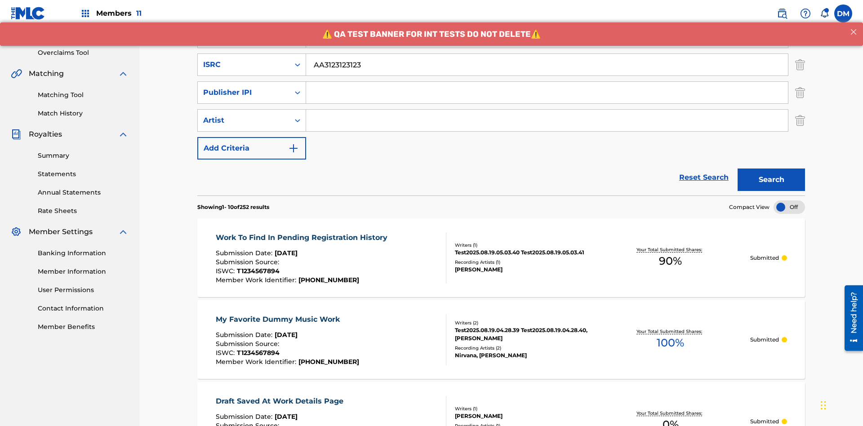
type input "AA3123123123"
click at [547, 82] on input "Search Form" at bounding box center [547, 93] width 482 height 22
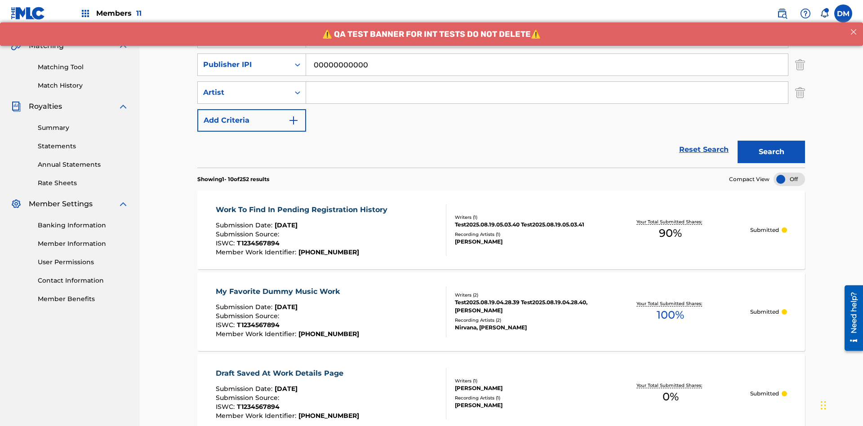
type input "00000000000"
click at [547, 82] on input "Search Form" at bounding box center [547, 93] width 482 height 22
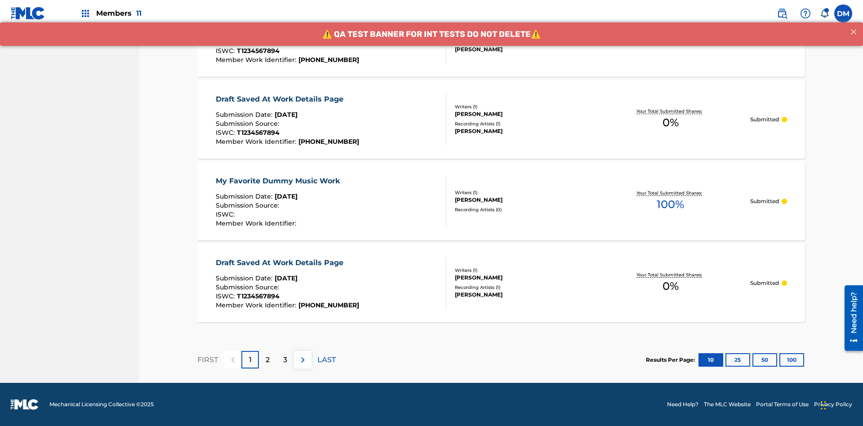
type input "Joe Lewis"
click at [780, 360] on button "100" at bounding box center [792, 359] width 25 height 13
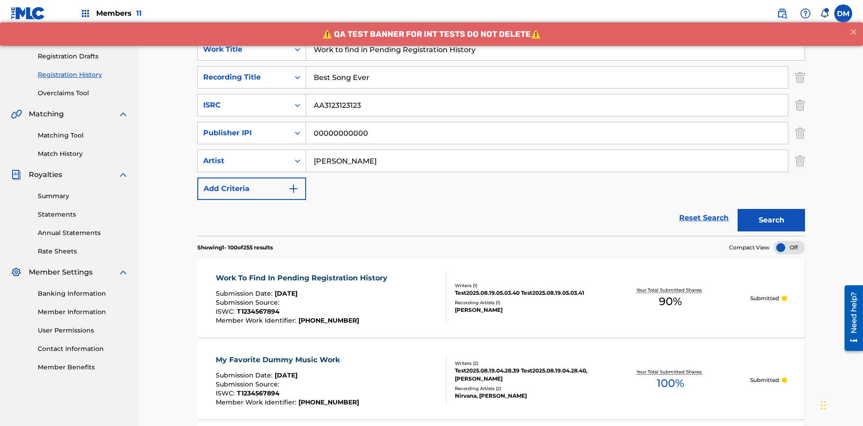
click at [772, 209] on button "Search" at bounding box center [771, 220] width 67 height 22
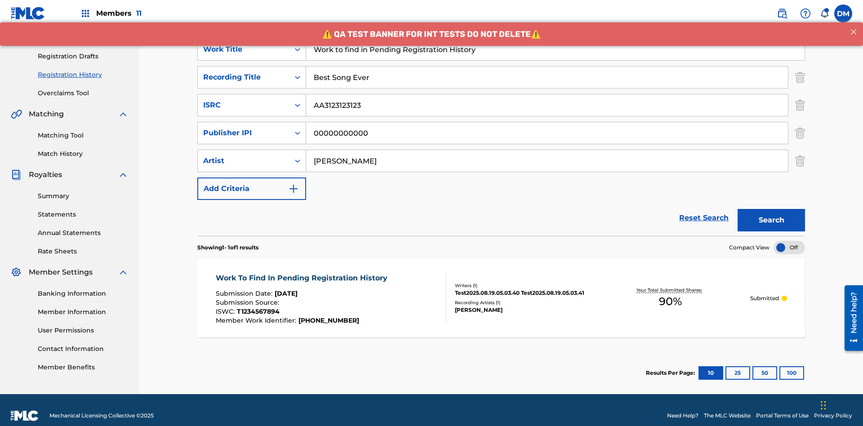
scroll to position [143, 0]
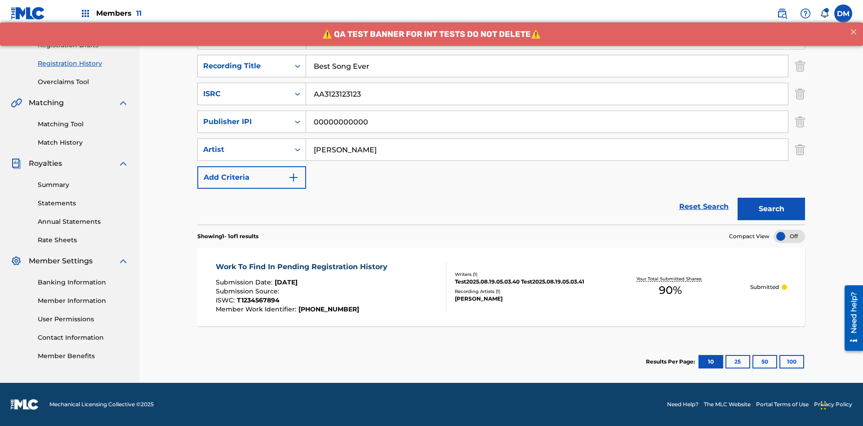
click at [671, 291] on span "90 %" at bounding box center [670, 290] width 23 height 16
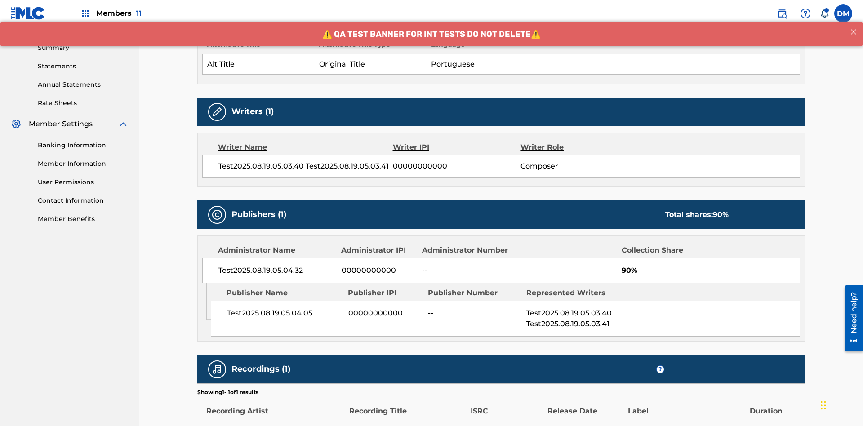
scroll to position [375, 0]
